Goal: Task Accomplishment & Management: Manage account settings

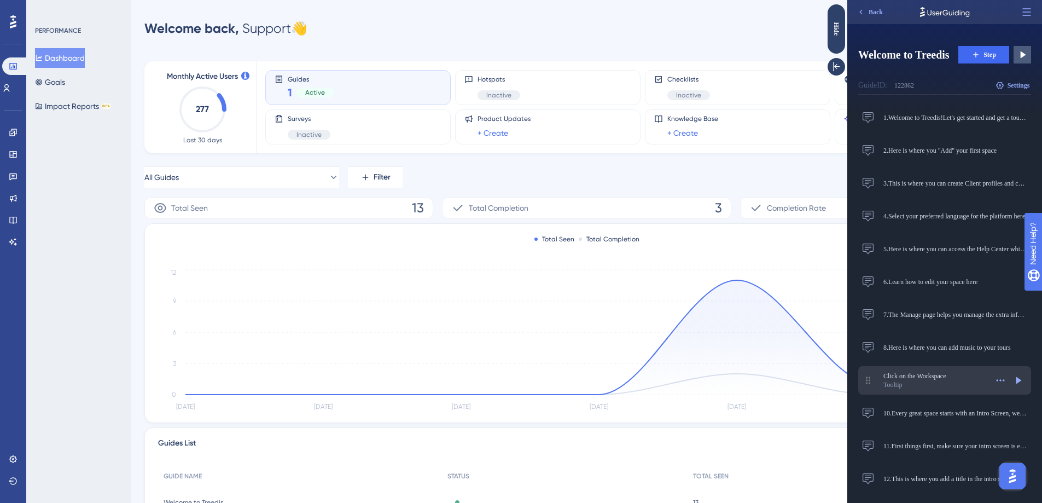
click at [920, 377] on span "Click on the Workspace" at bounding box center [935, 375] width 104 height 9
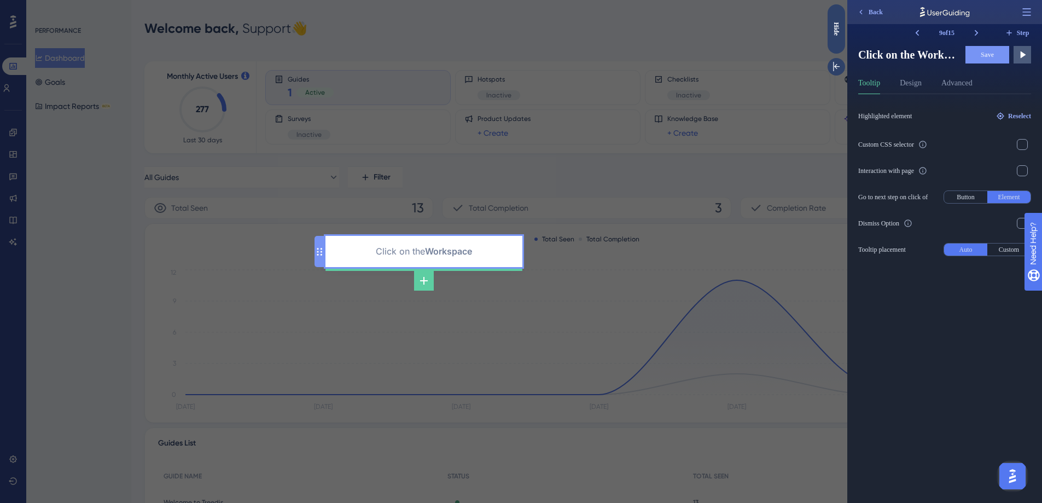
click at [445, 251] on div "Click on the Workspace" at bounding box center [423, 252] width 179 height 14
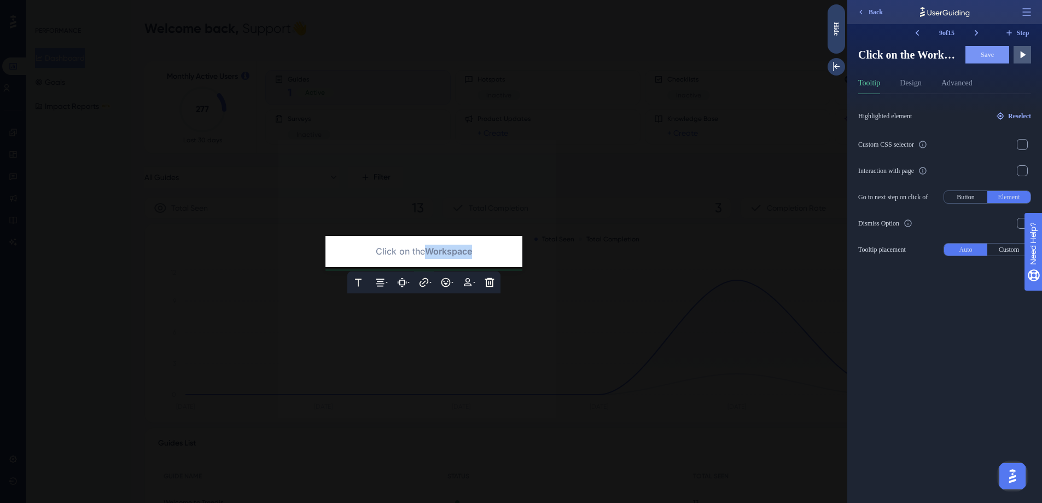
drag, startPoint x: 427, startPoint y: 252, endPoint x: 477, endPoint y: 247, distance: 50.6
click at [477, 247] on div "Click on the Workspace" at bounding box center [423, 252] width 179 height 14
click at [992, 48] on button "Save" at bounding box center [988, 55] width 44 height 18
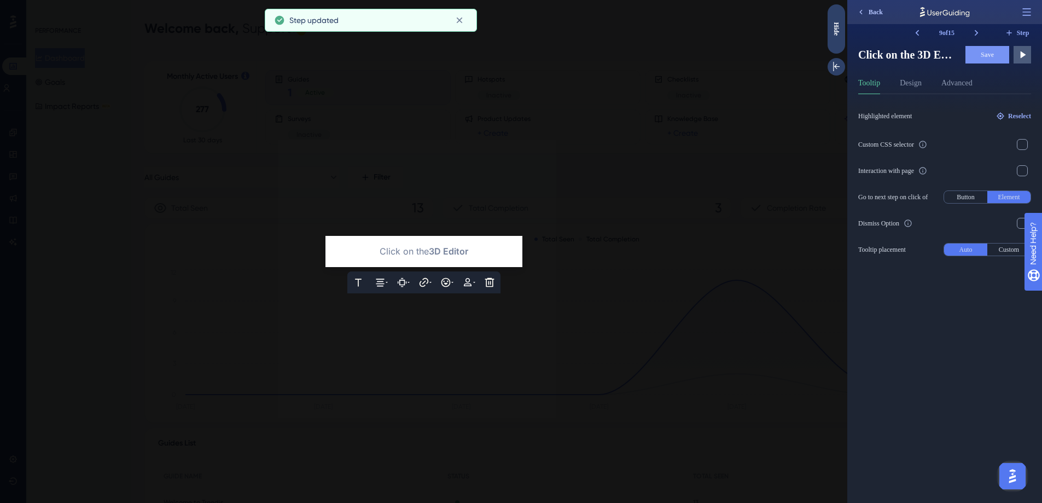
click at [853, 12] on button "Back" at bounding box center [870, 12] width 36 height 18
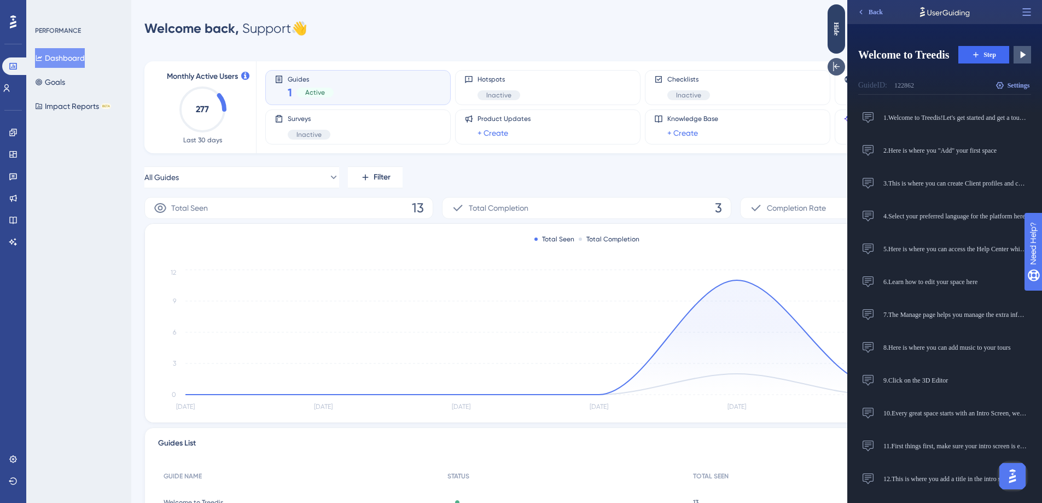
click at [839, 66] on icon at bounding box center [836, 66] width 11 height 11
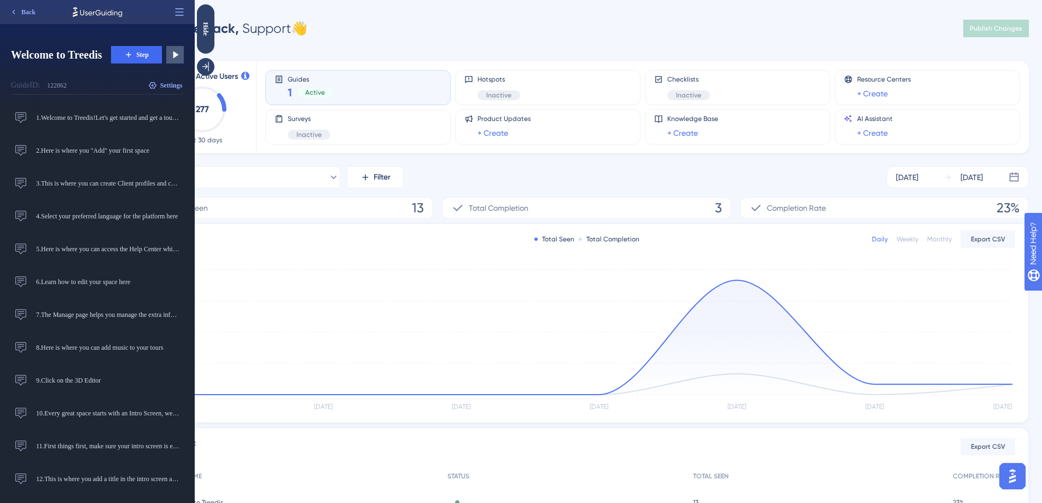
click at [889, 32] on div "Welcome back, Support 👋 Publish Changes" at bounding box center [586, 29] width 885 height 22
click at [976, 32] on span "Publish Changes" at bounding box center [996, 28] width 53 height 9
click at [205, 69] on icon at bounding box center [205, 66] width 11 height 11
